Goal: Navigation & Orientation: Understand site structure

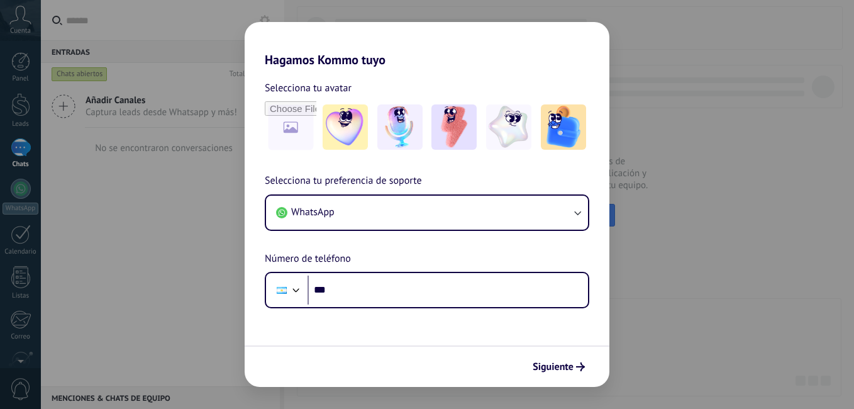
drag, startPoint x: 462, startPoint y: 131, endPoint x: 448, endPoint y: 159, distance: 31.5
click at [462, 131] on img at bounding box center [453, 126] width 45 height 45
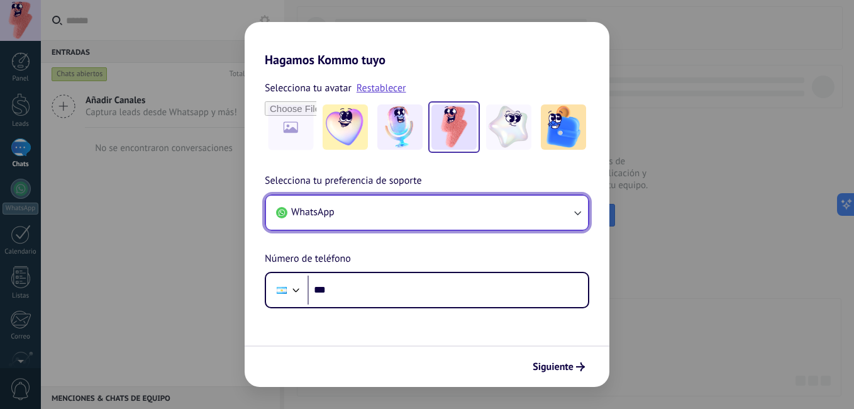
click at [425, 218] on button "WhatsApp" at bounding box center [427, 213] width 322 height 34
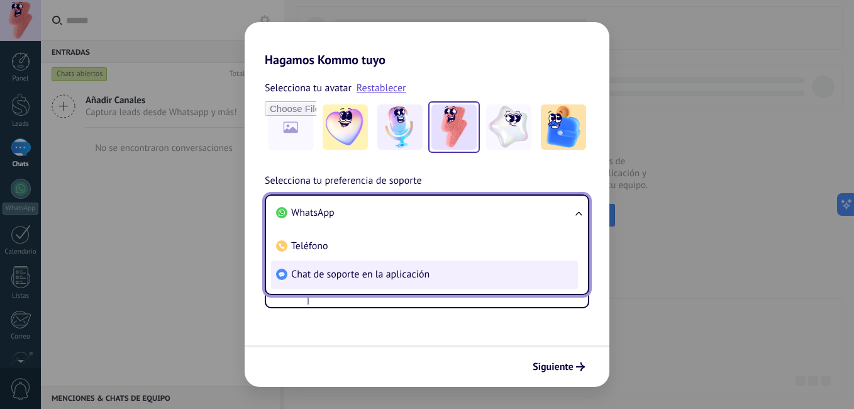
click at [383, 277] on span "Chat de soporte en la aplicación" at bounding box center [360, 274] width 138 height 13
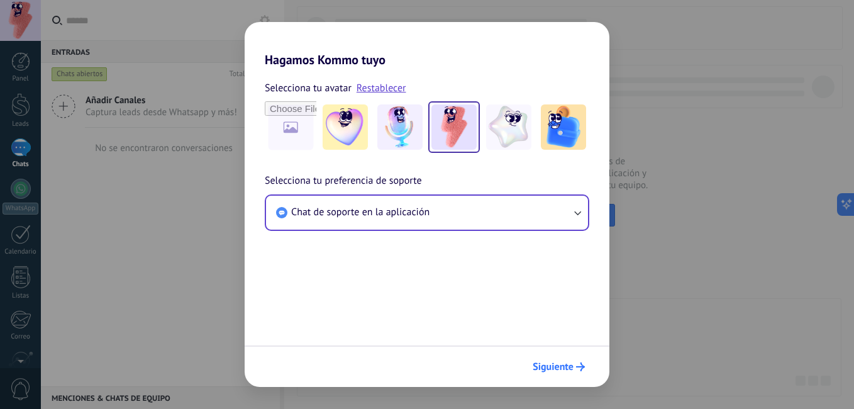
click at [572, 360] on button "Siguiente" at bounding box center [559, 366] width 64 height 21
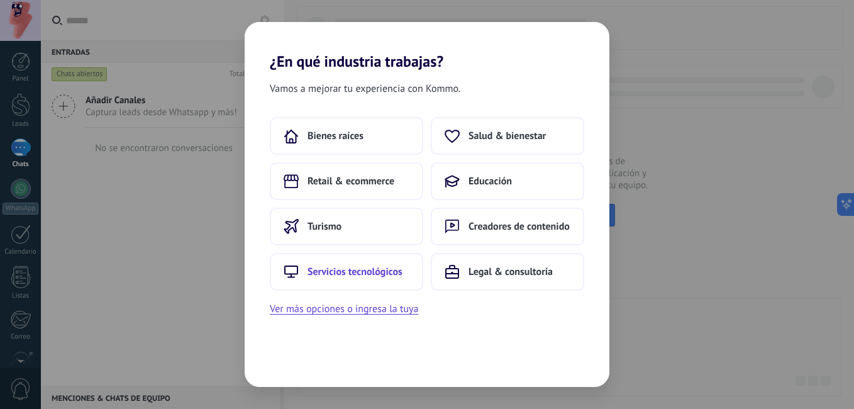
click at [392, 275] on span "Servicios tecnológicos" at bounding box center [355, 271] width 95 height 13
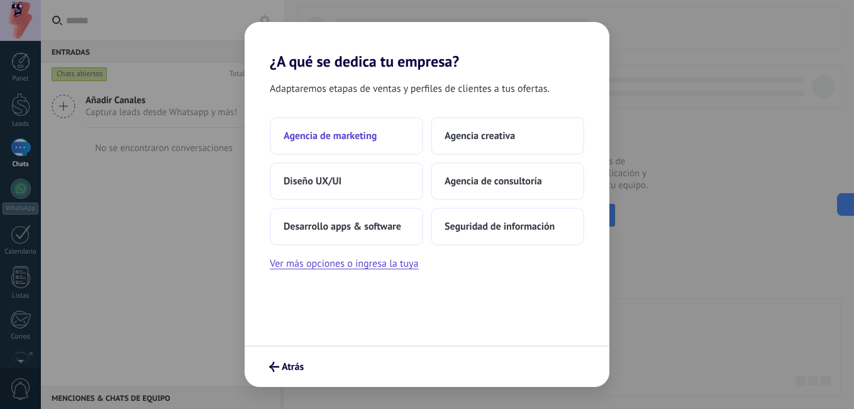
click at [387, 146] on button "Agencia de marketing" at bounding box center [346, 136] width 153 height 38
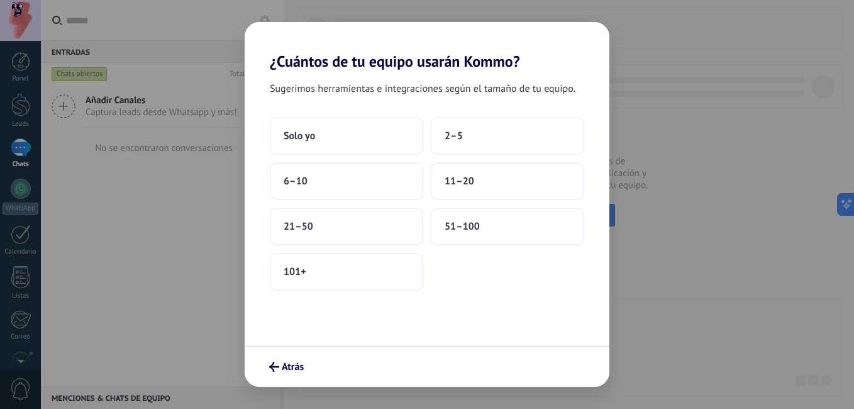
click at [282, 380] on div "Atrás" at bounding box center [427, 366] width 365 height 42
click at [284, 369] on span "Atrás" at bounding box center [293, 366] width 22 height 9
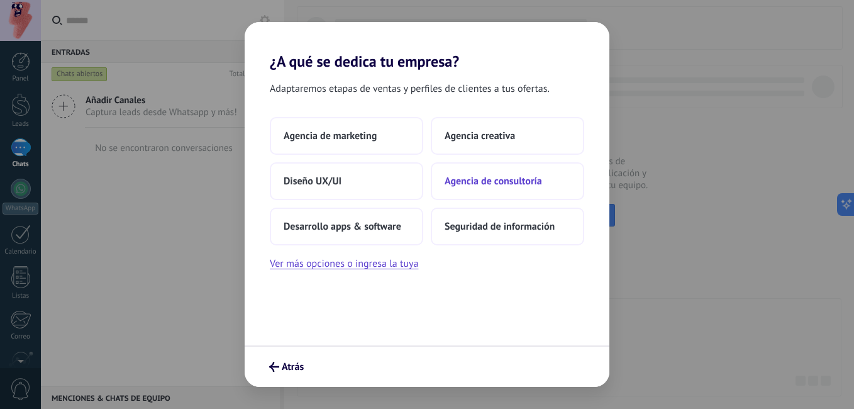
click at [520, 176] on span "Agencia de consultoría" at bounding box center [493, 181] width 97 height 13
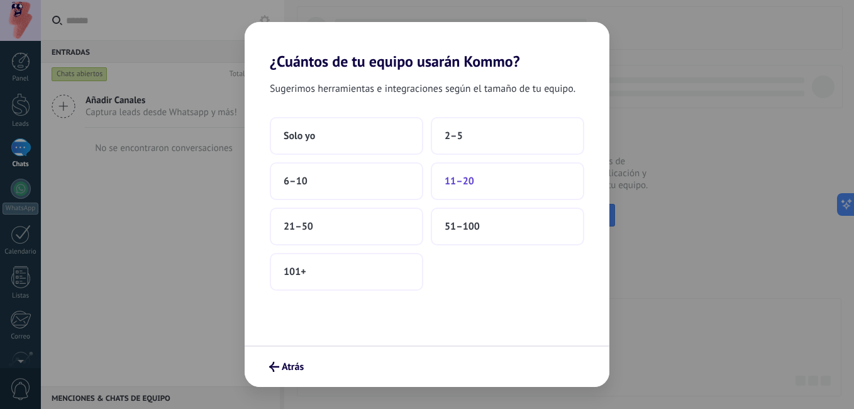
click at [487, 176] on button "11–20" at bounding box center [507, 181] width 153 height 38
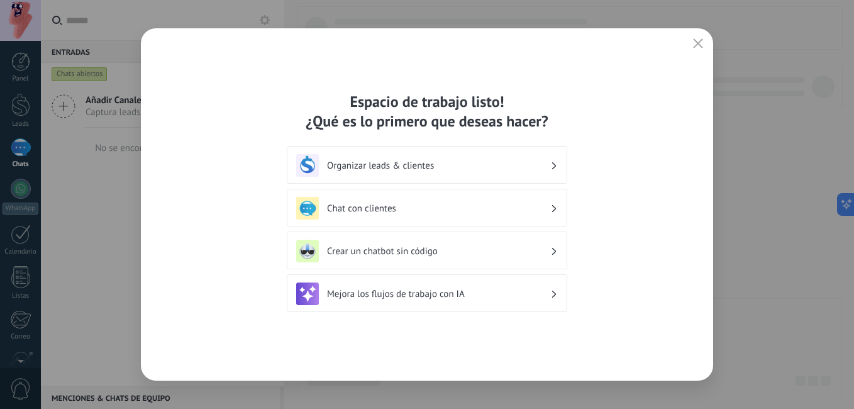
click at [387, 173] on div "Organizar leads & clientes" at bounding box center [427, 165] width 262 height 23
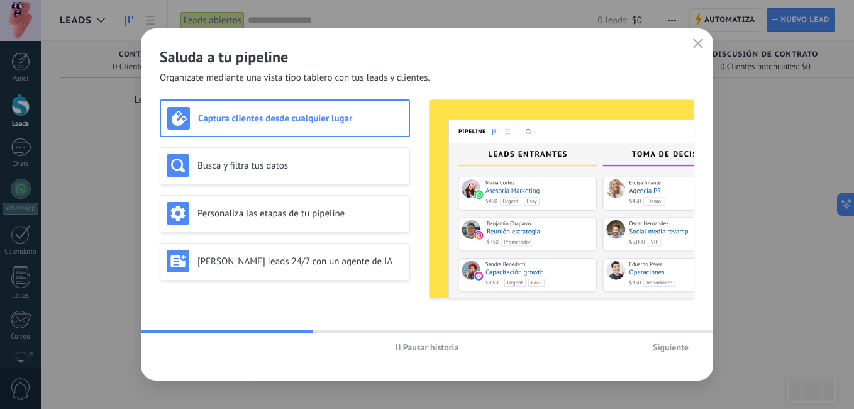
click at [705, 42] on button "button" at bounding box center [698, 44] width 16 height 18
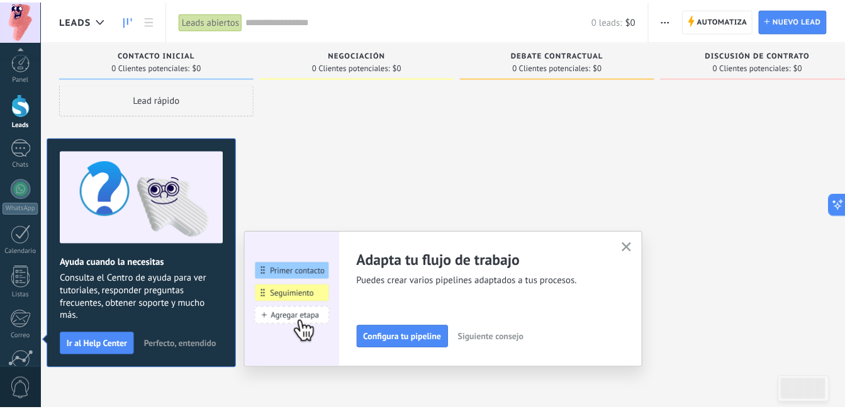
scroll to position [114, 0]
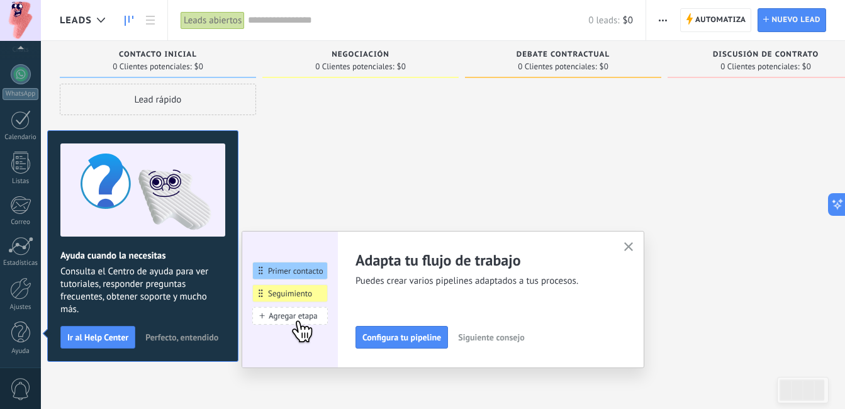
click at [633, 249] on use "button" at bounding box center [628, 246] width 9 height 9
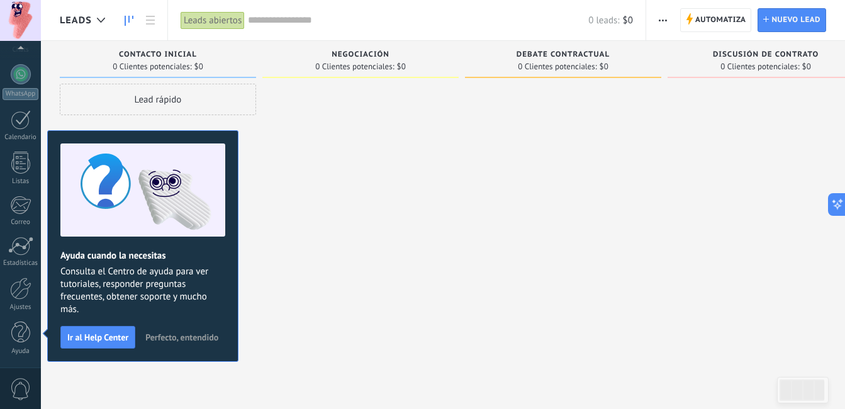
click at [187, 337] on span "Perfecto, entendido" at bounding box center [181, 337] width 73 height 9
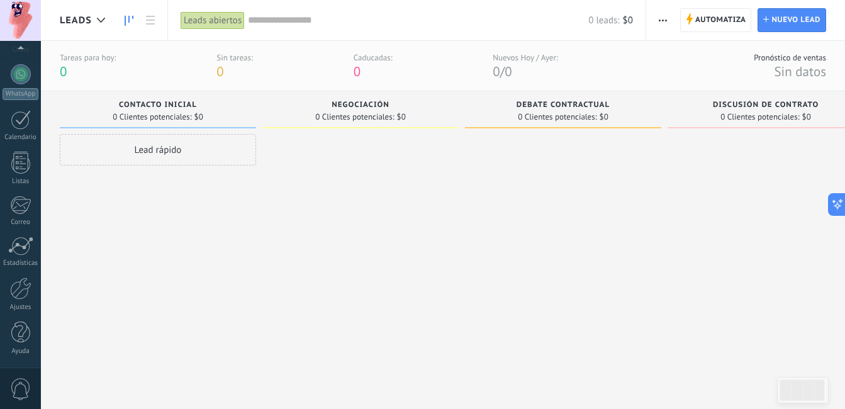
click at [217, 300] on div "Lead rápido" at bounding box center [158, 256] width 196 height 245
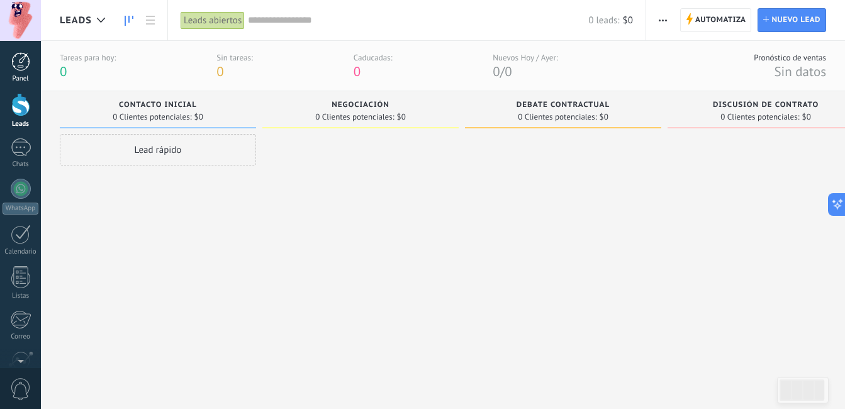
click at [9, 71] on link "Panel" at bounding box center [20, 67] width 41 height 31
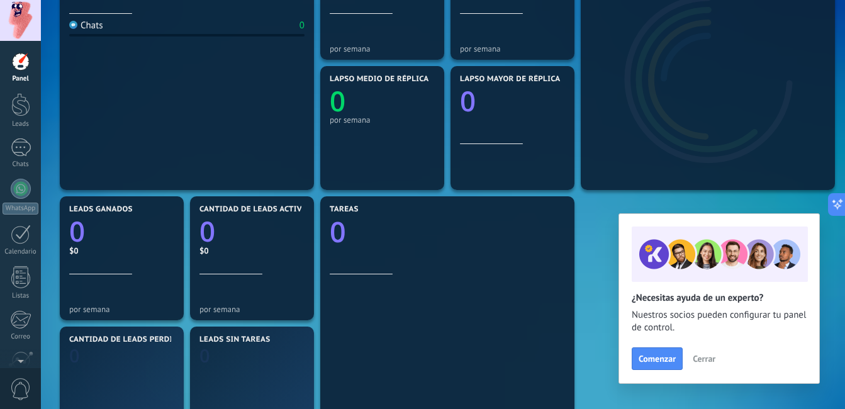
scroll to position [314, 0]
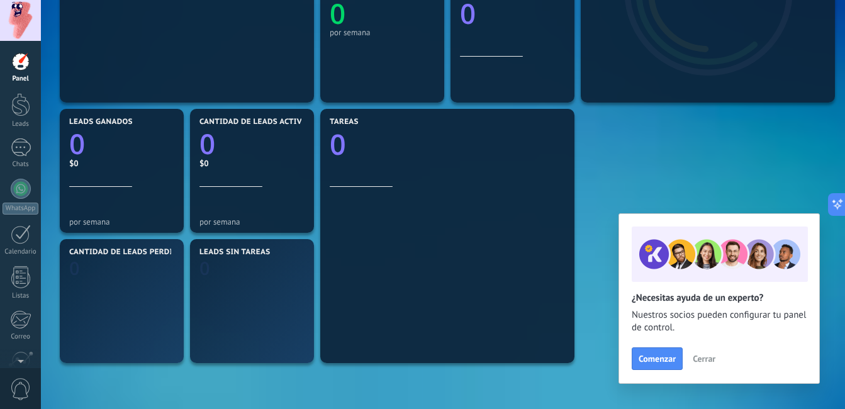
click at [741, 168] on div "Mensajes entrantes 0 por semana Chats 0 Diálogos vigentes 0 por semana Diálogos…" at bounding box center [443, 170] width 772 height 651
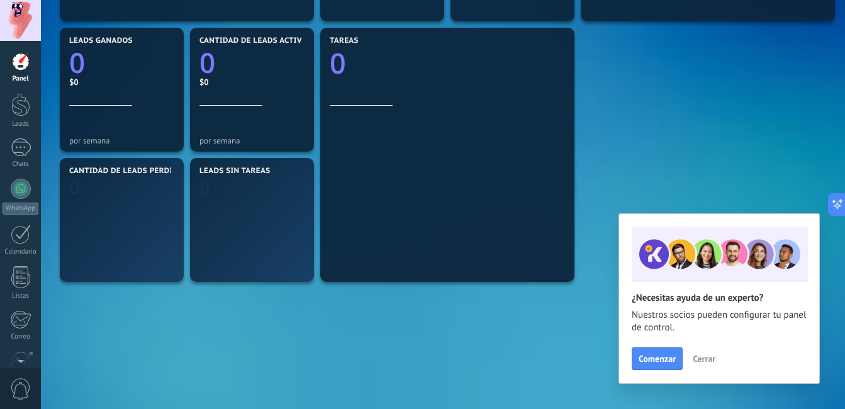
scroll to position [440, 0]
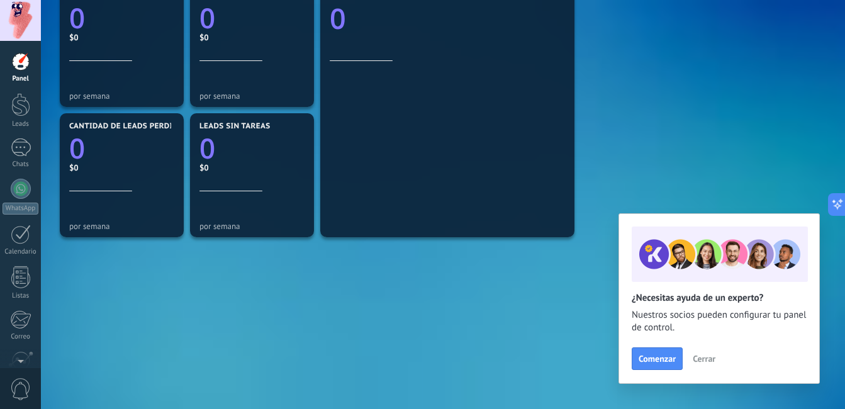
click at [710, 354] on span "Cerrar" at bounding box center [704, 358] width 23 height 9
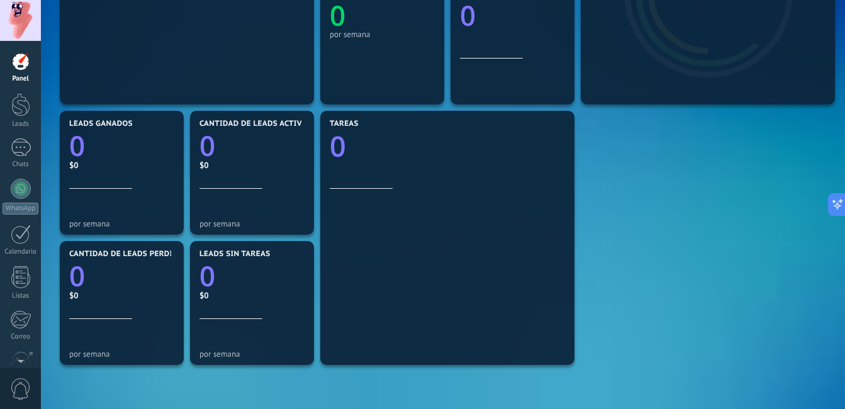
scroll to position [0, 0]
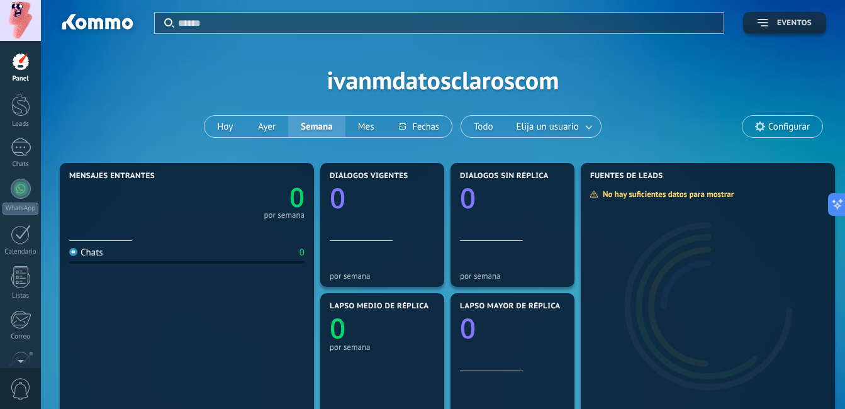
click at [776, 33] on button "Eventos" at bounding box center [784, 23] width 83 height 22
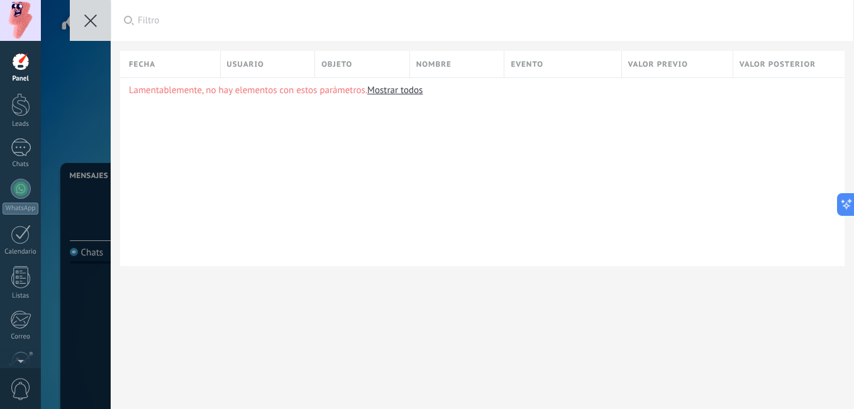
click at [81, 11] on button at bounding box center [90, 20] width 41 height 41
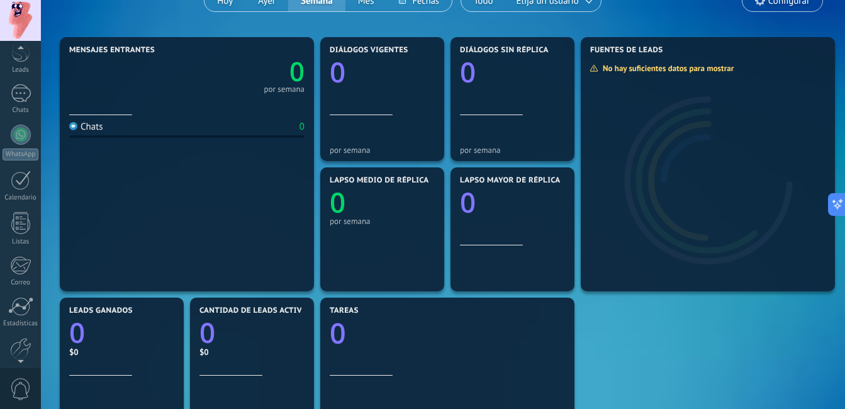
scroll to position [114, 0]
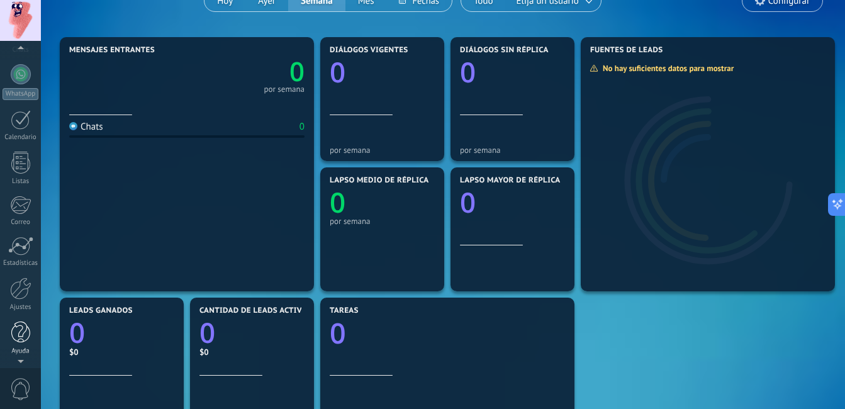
click at [22, 341] on div at bounding box center [20, 332] width 19 height 22
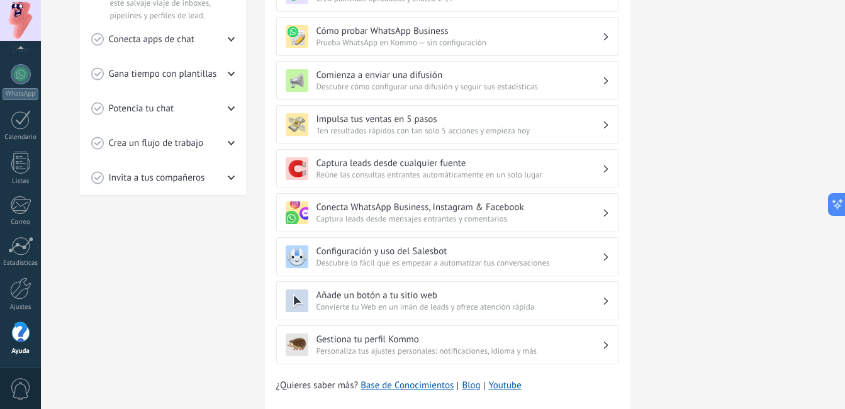
scroll to position [413, 0]
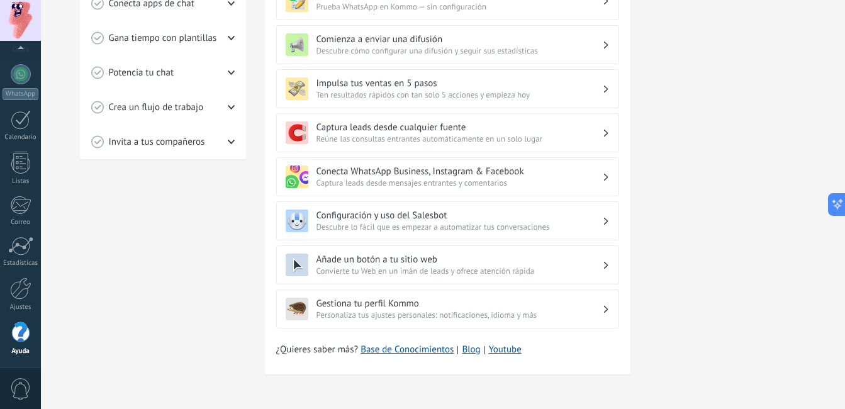
click at [179, 260] on div "Tutoriales de inicio Leads Inbox Salesbot Checklist de inicio rápido Progresso …" at bounding box center [163, 18] width 166 height 743
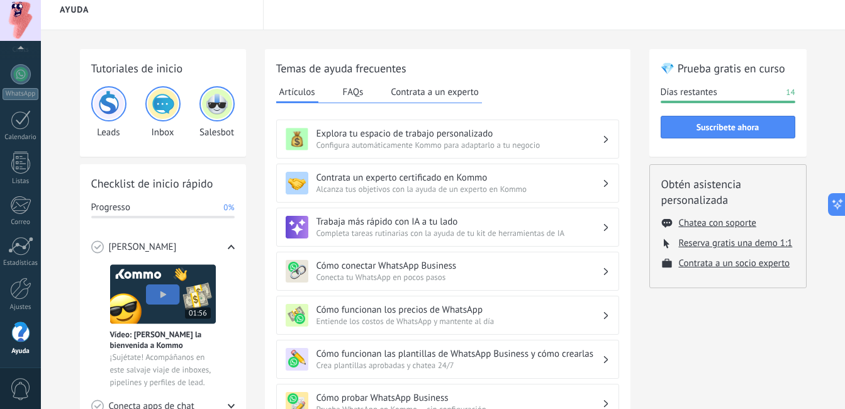
scroll to position [0, 0]
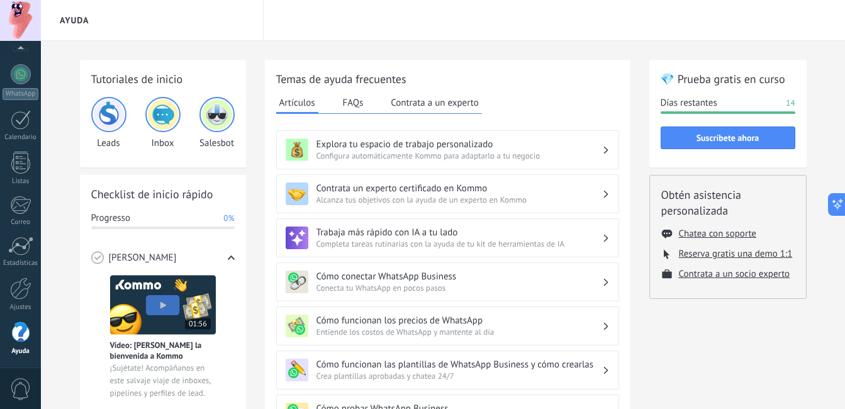
click at [235, 252] on div "Checklist de inicio rápido Progresso 0% Conoce Kommo Vídeo: [PERSON_NAME] la bi…" at bounding box center [163, 374] width 166 height 398
click at [230, 259] on icon at bounding box center [231, 257] width 7 height 7
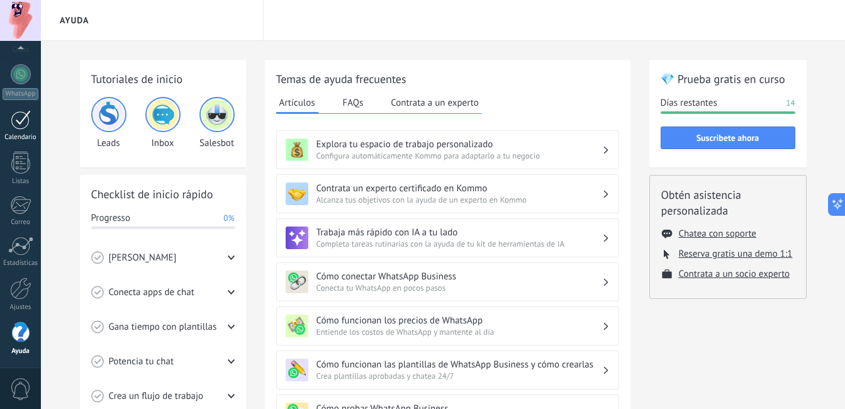
click at [29, 123] on div at bounding box center [21, 119] width 20 height 19
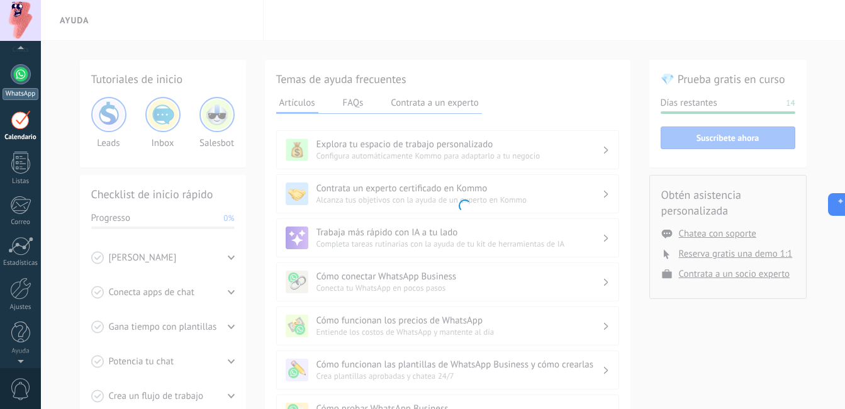
scroll to position [36, 0]
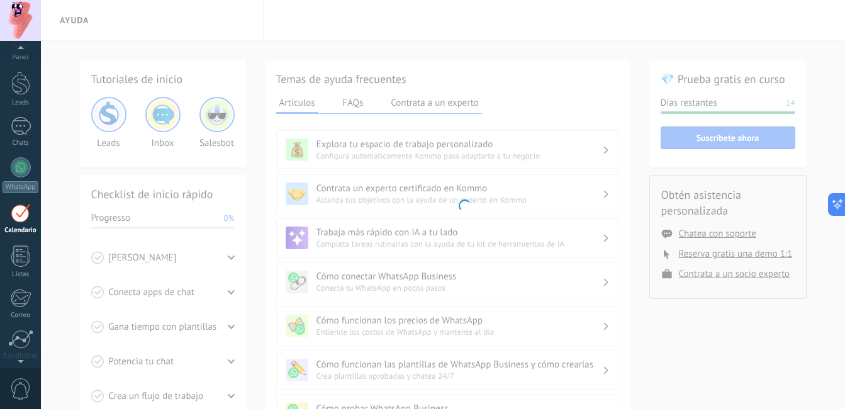
click at [26, 57] on div at bounding box center [20, 50] width 41 height 19
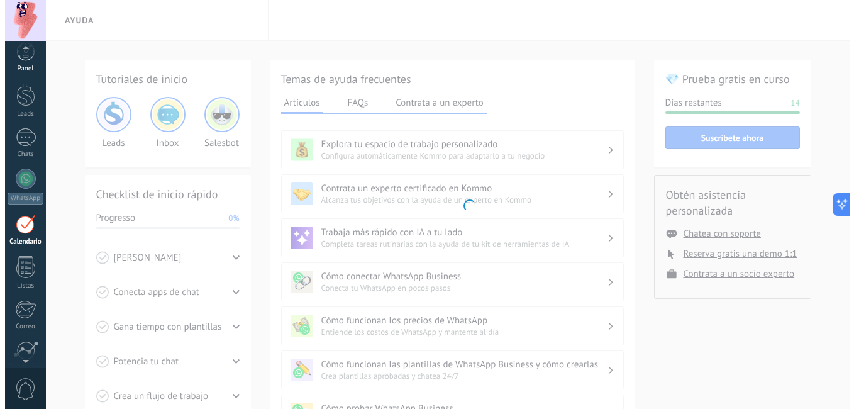
scroll to position [4, 0]
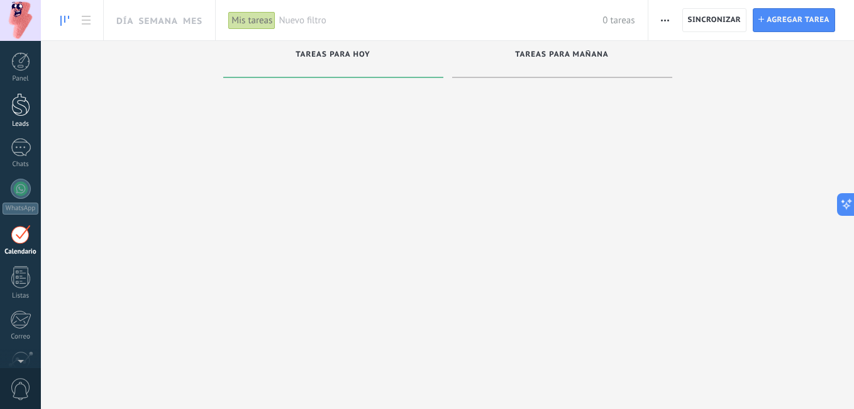
click at [24, 103] on div at bounding box center [20, 104] width 19 height 23
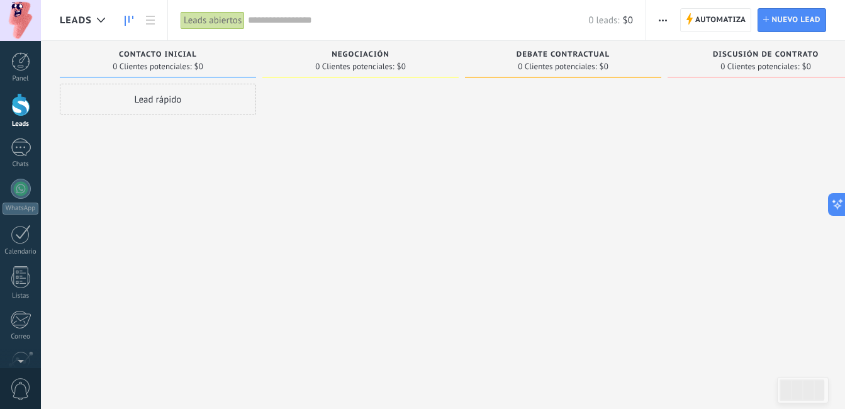
click at [183, 96] on div "Lead rápido" at bounding box center [158, 99] width 196 height 31
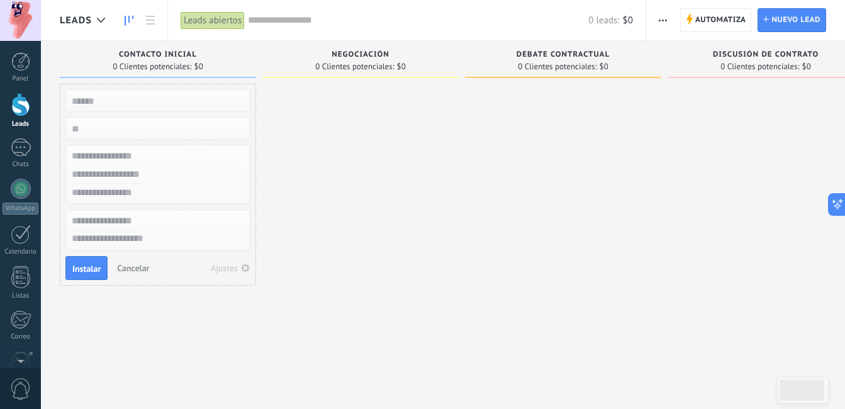
click at [191, 136] on input "numeric" at bounding box center [157, 129] width 184 height 18
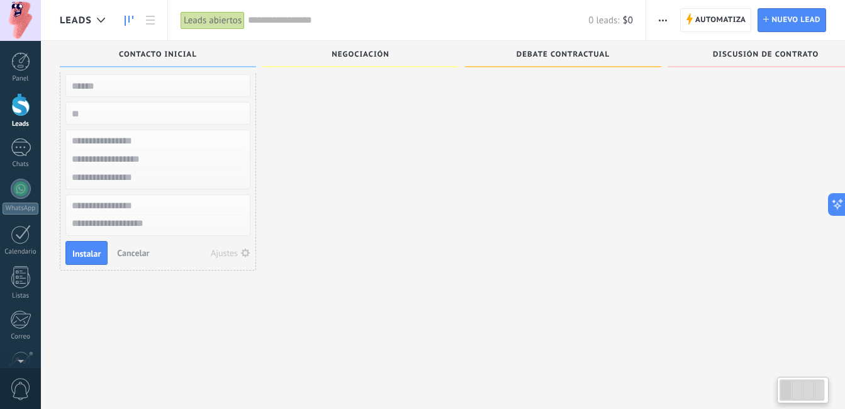
scroll to position [21, 0]
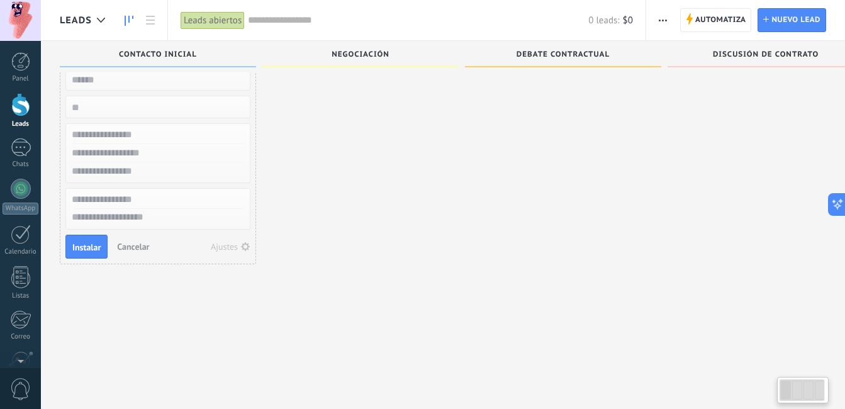
click at [179, 211] on textarea at bounding box center [158, 218] width 184 height 18
click at [154, 179] on input "text" at bounding box center [157, 171] width 184 height 18
click at [176, 145] on input "text" at bounding box center [157, 153] width 184 height 18
click at [286, 202] on div at bounding box center [360, 184] width 196 height 245
click at [130, 245] on span "Cancelar" at bounding box center [133, 246] width 32 height 11
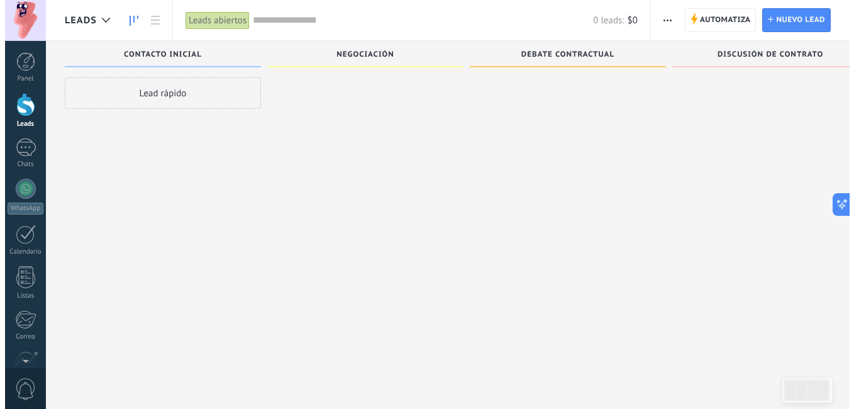
scroll to position [0, 0]
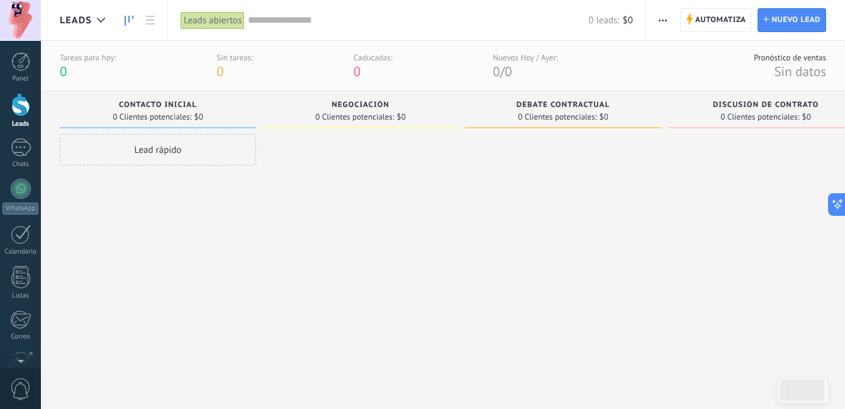
click at [206, 11] on div "Leads abiertos" at bounding box center [213, 20] width 64 height 18
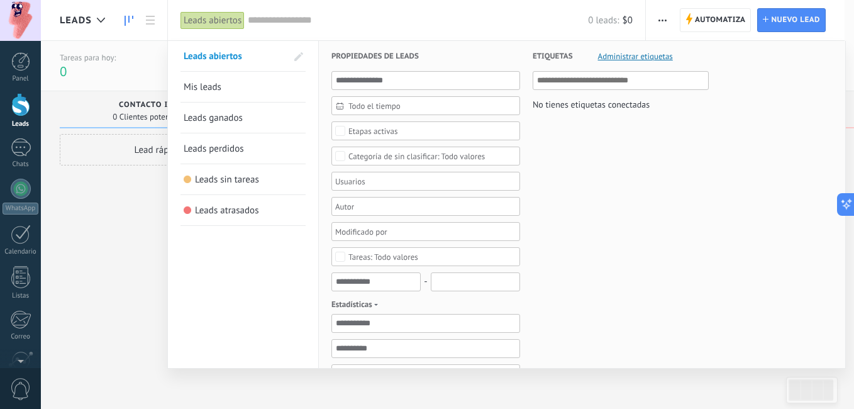
click at [242, 90] on link "Mis leads" at bounding box center [243, 87] width 119 height 30
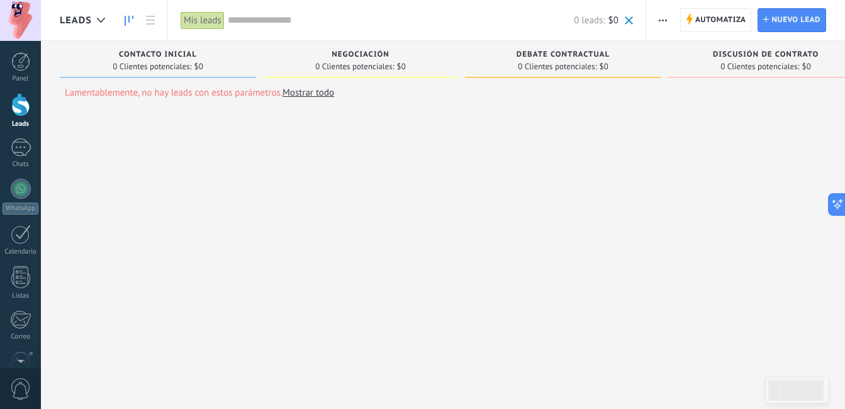
click at [321, 89] on link "Mostrar todo" at bounding box center [308, 93] width 52 height 12
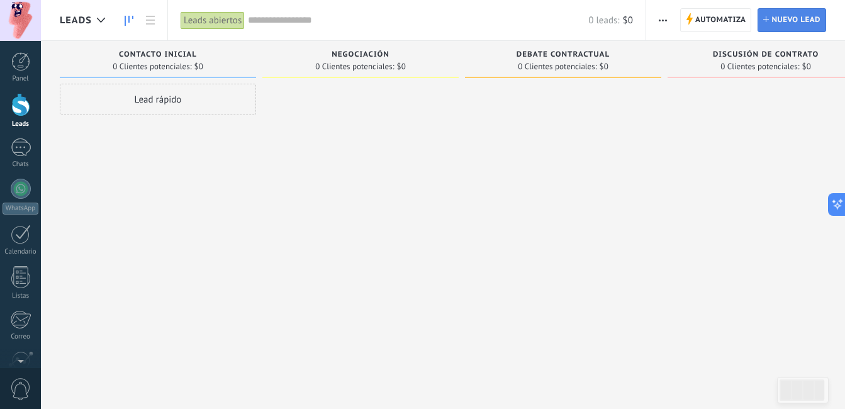
click at [789, 15] on span "Nuevo lead" at bounding box center [795, 20] width 49 height 23
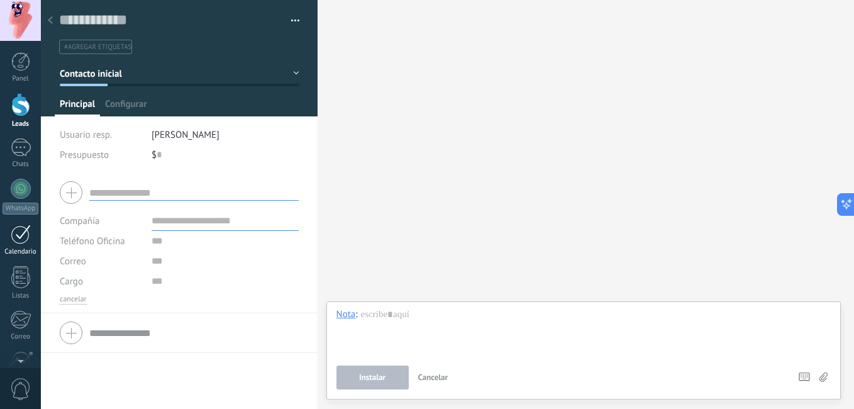
click at [30, 247] on link "Calendario" at bounding box center [20, 240] width 41 height 31
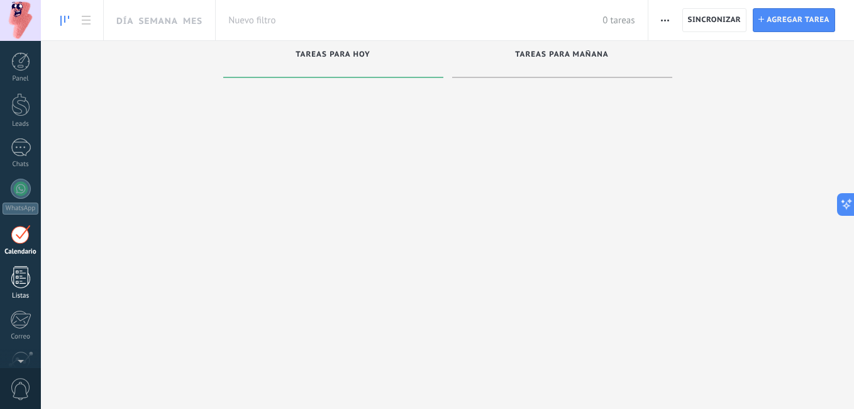
click at [23, 286] on div at bounding box center [20, 277] width 19 height 22
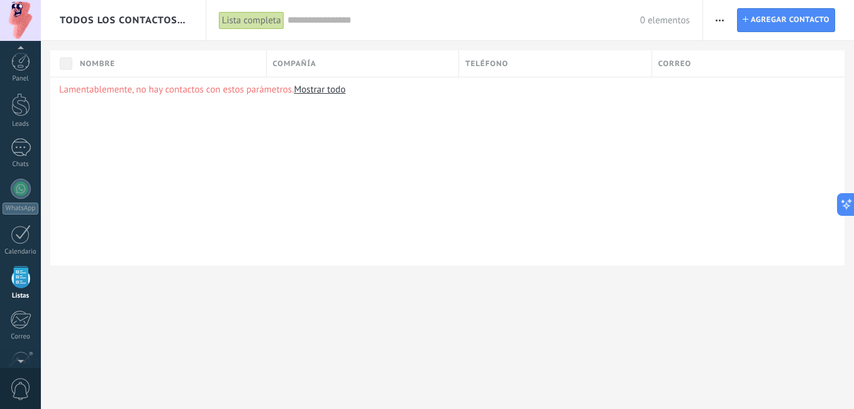
scroll to position [78, 0]
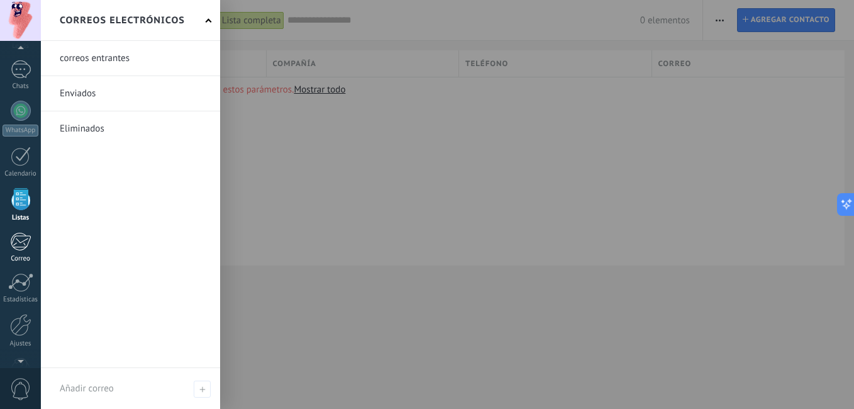
click at [19, 246] on div at bounding box center [20, 241] width 21 height 19
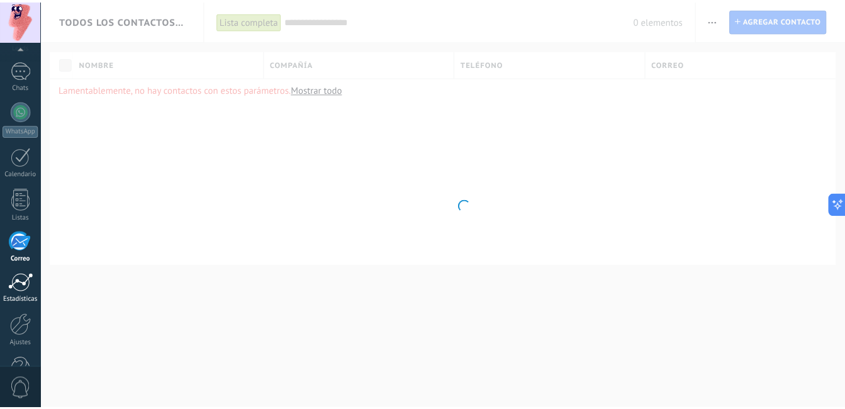
scroll to position [114, 0]
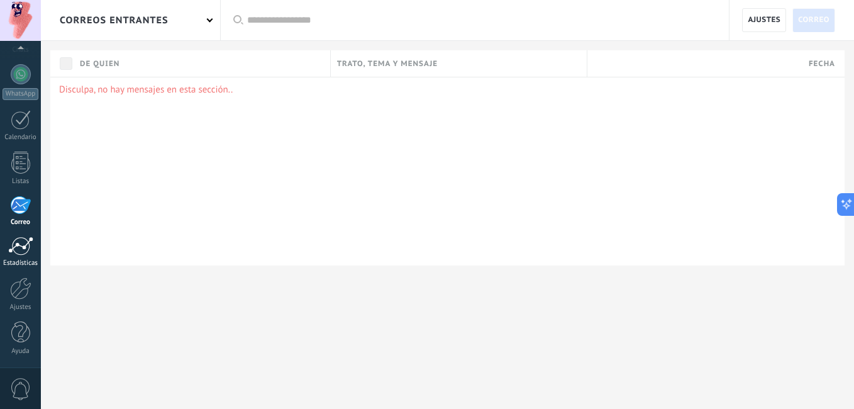
click at [19, 245] on div at bounding box center [20, 246] width 25 height 19
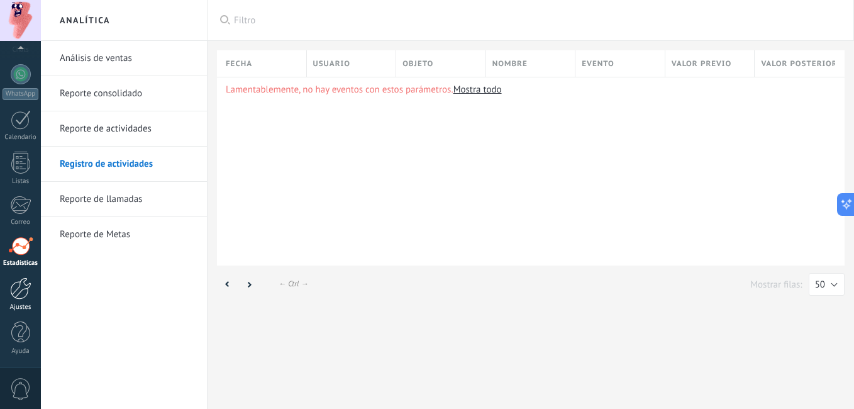
click at [18, 291] on div at bounding box center [20, 288] width 21 height 22
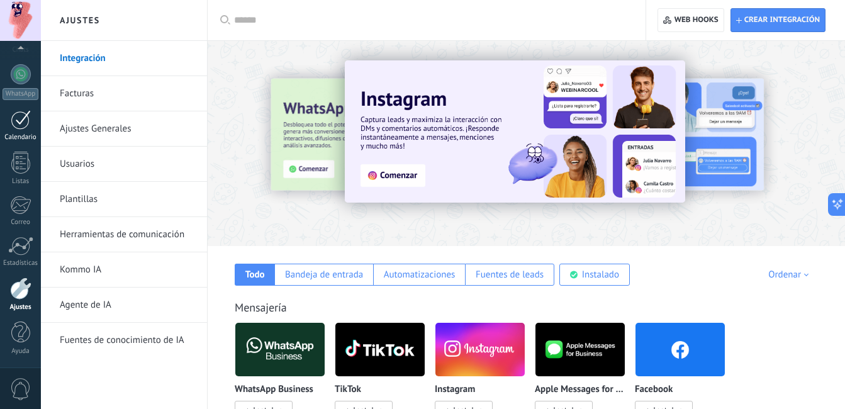
click at [20, 124] on div at bounding box center [21, 119] width 20 height 19
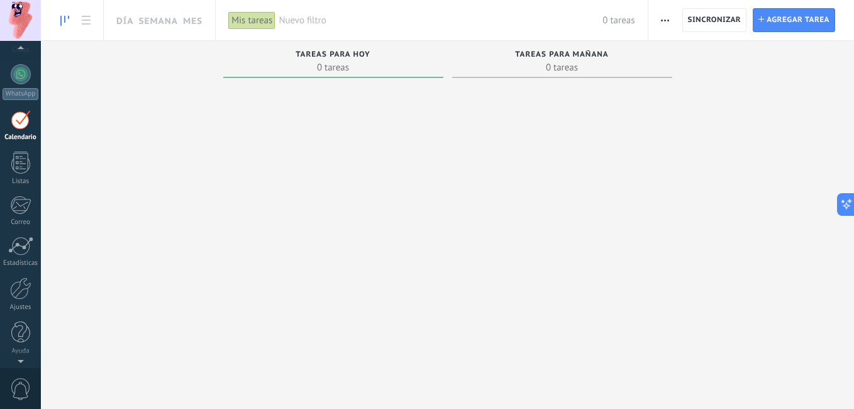
scroll to position [36, 0]
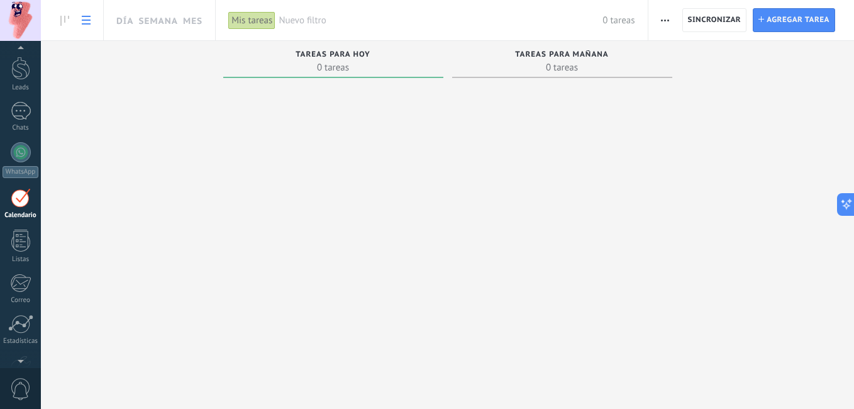
click at [92, 25] on link at bounding box center [85, 20] width 21 height 25
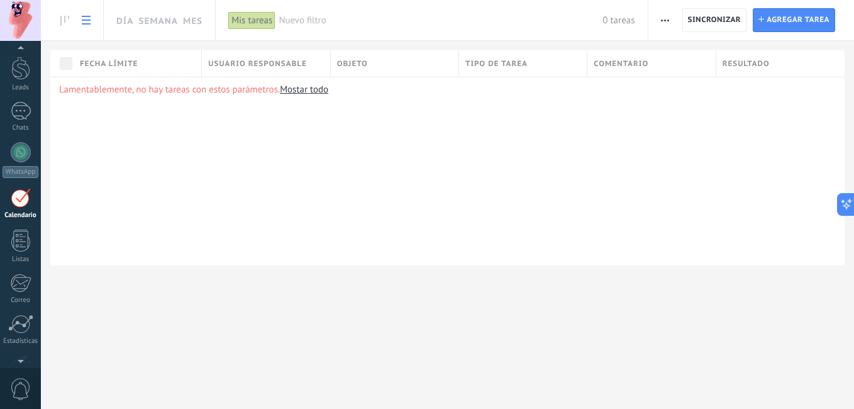
click at [316, 89] on link "Mostar todo" at bounding box center [304, 90] width 48 height 12
